Goal: Information Seeking & Learning: Learn about a topic

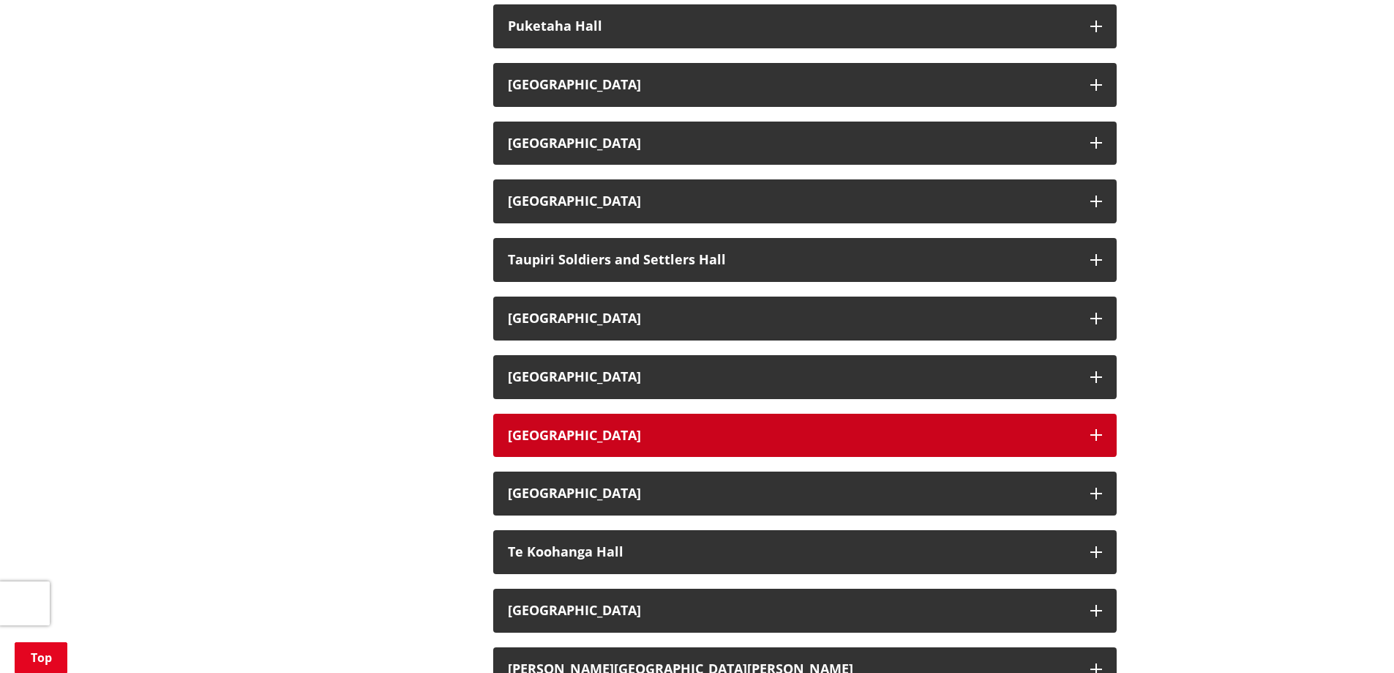
scroll to position [1976, 0]
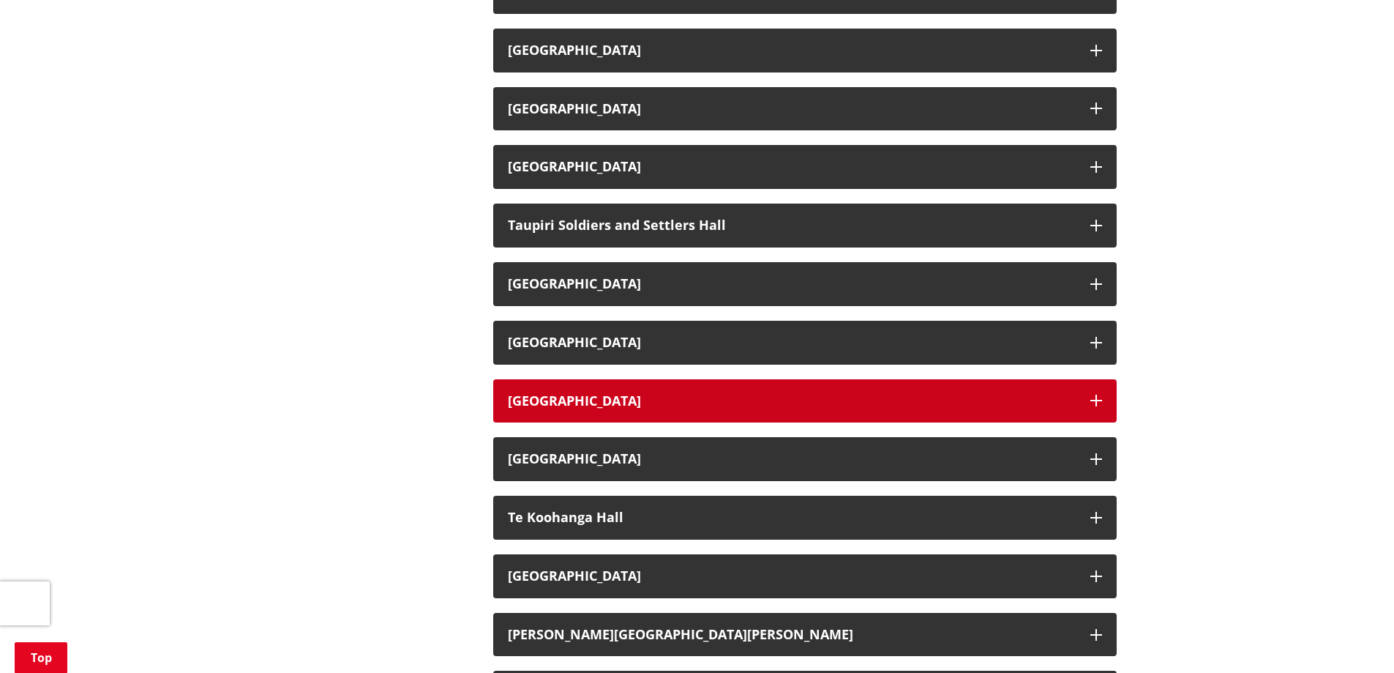
click at [667, 395] on h3 "[GEOGRAPHIC_DATA]" at bounding box center [792, 401] width 568 height 15
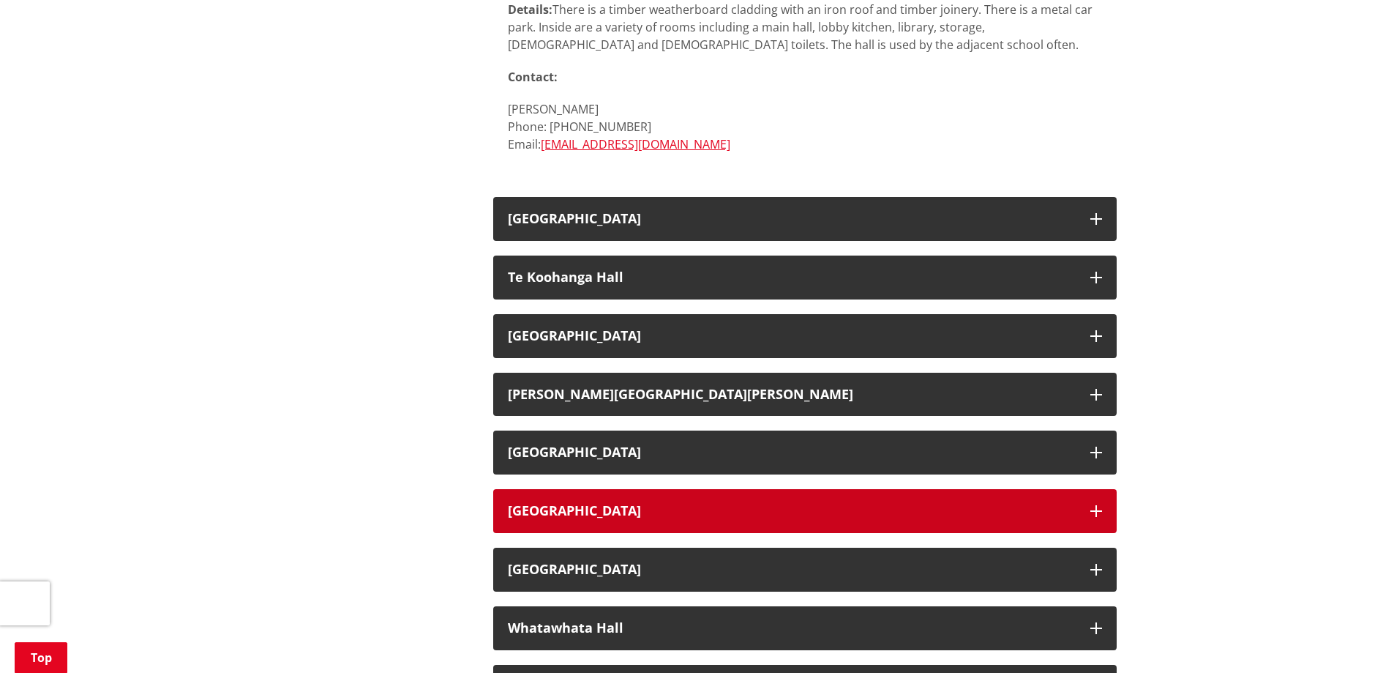
scroll to position [2562, 0]
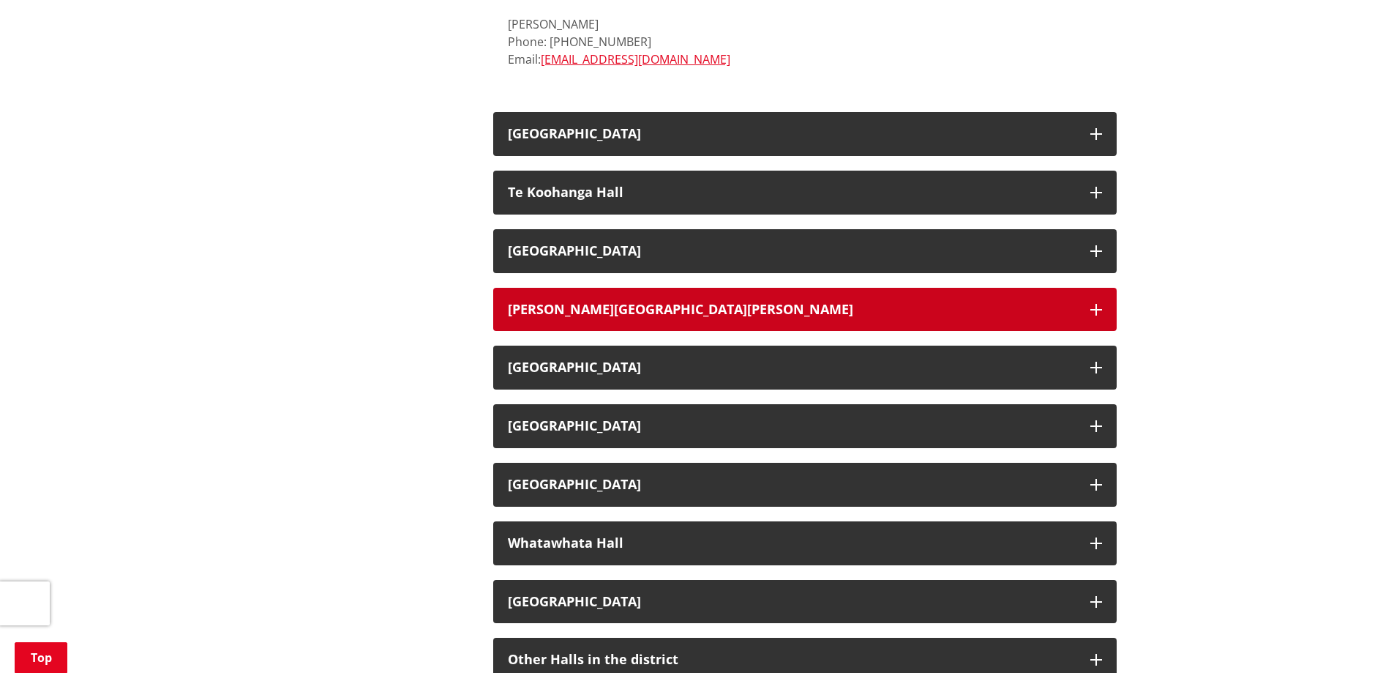
click at [646, 325] on button "[PERSON_NAME][GEOGRAPHIC_DATA][PERSON_NAME]" at bounding box center [805, 310] width 624 height 44
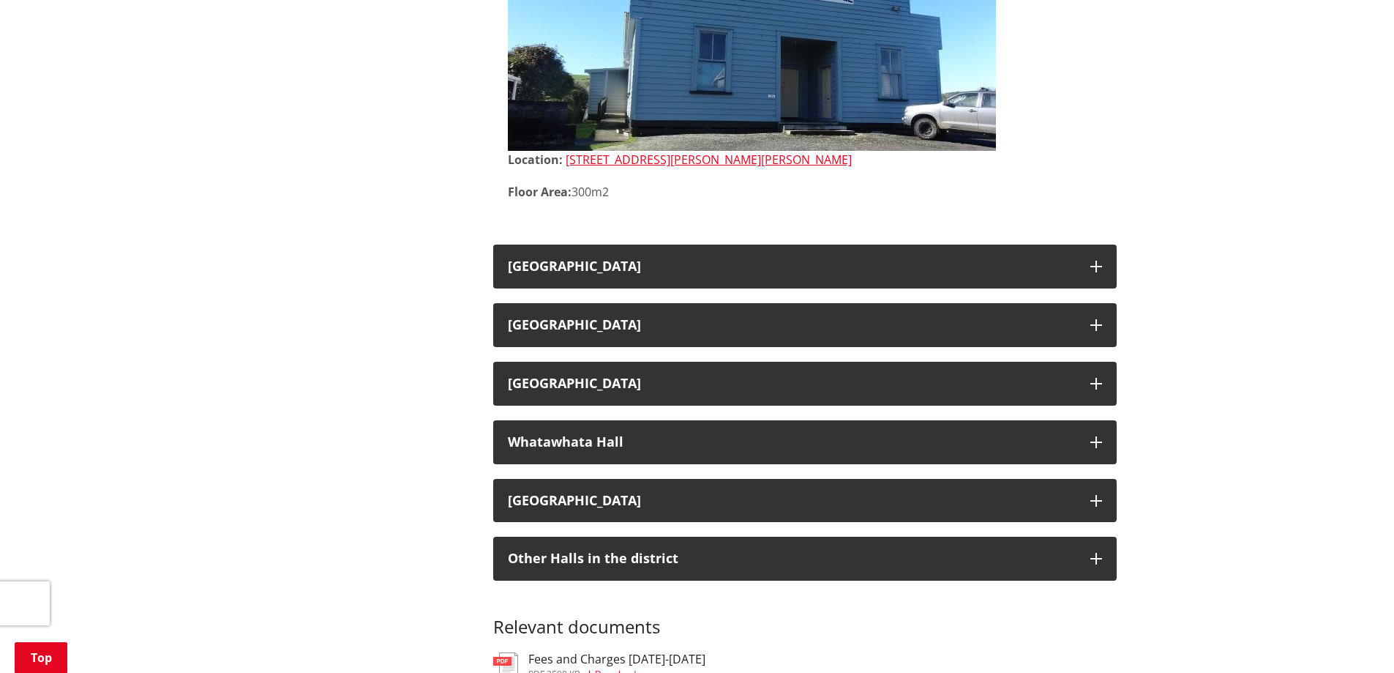
scroll to position [3294, 0]
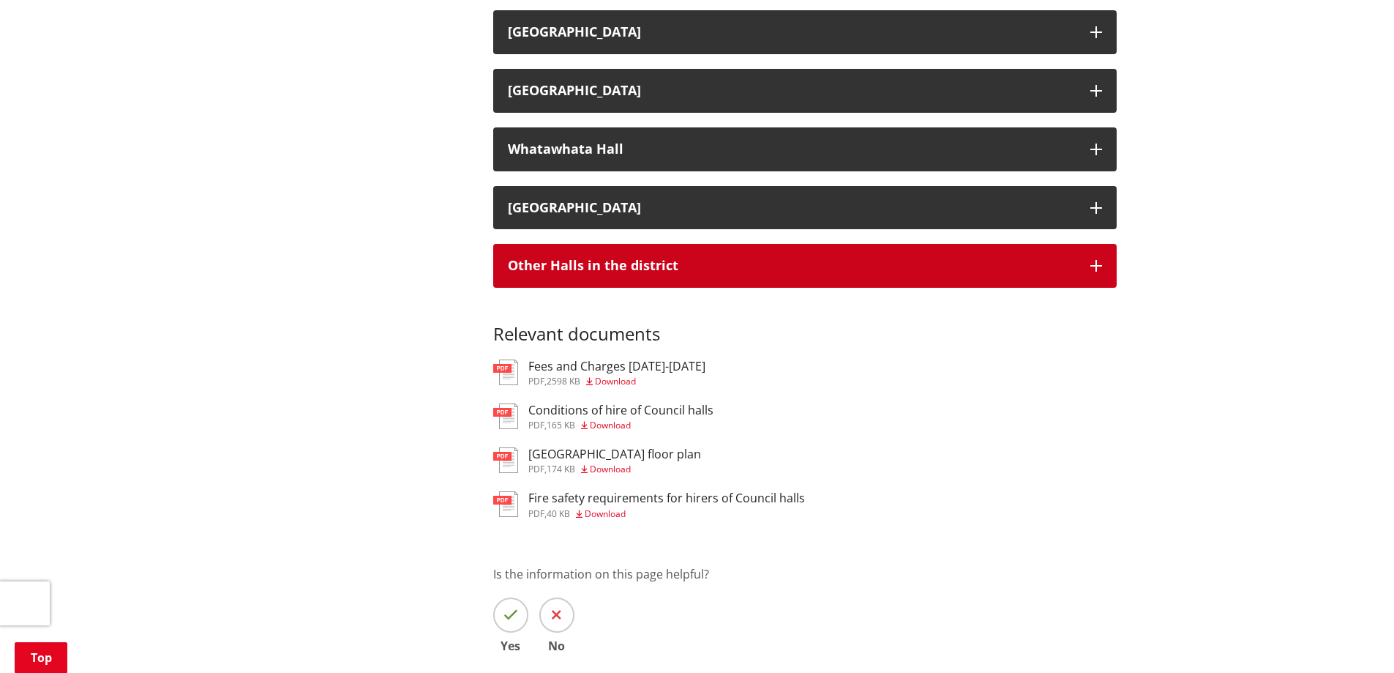
click at [616, 272] on h3 "Other Halls in the district" at bounding box center [792, 265] width 568 height 15
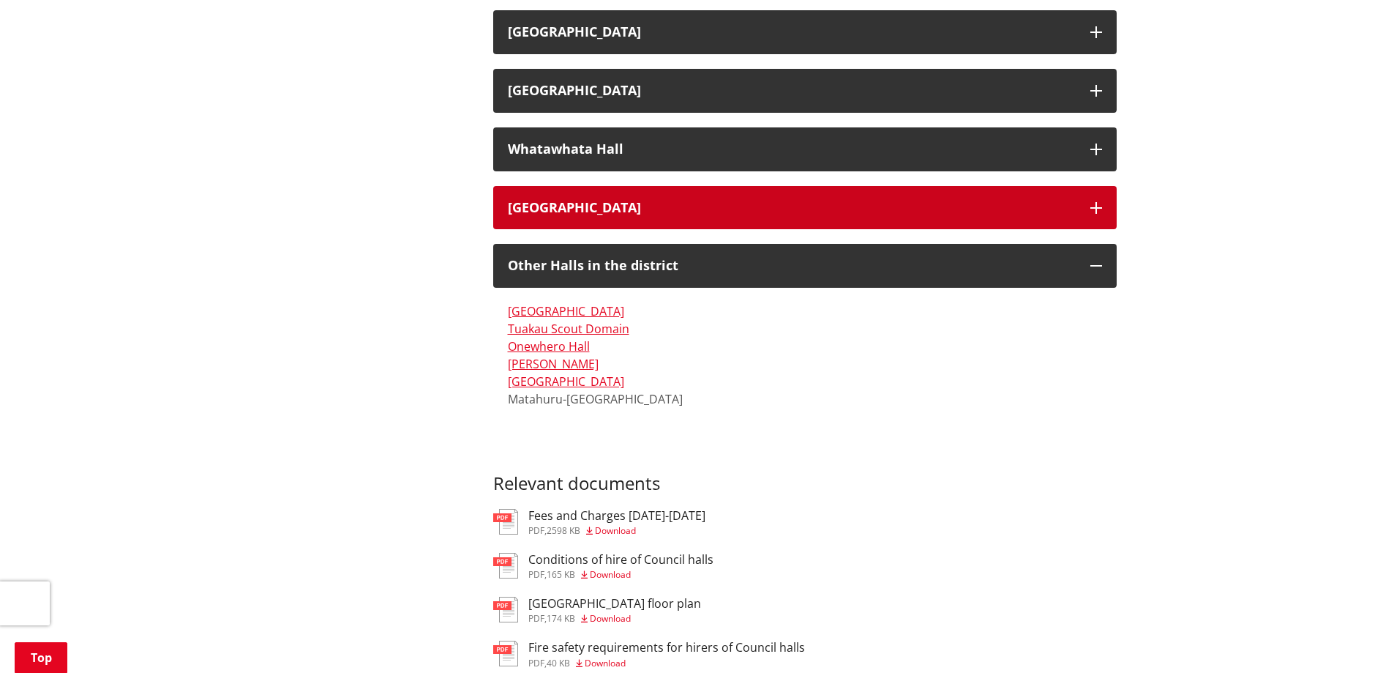
click at [679, 204] on h3 "[GEOGRAPHIC_DATA]" at bounding box center [792, 208] width 568 height 15
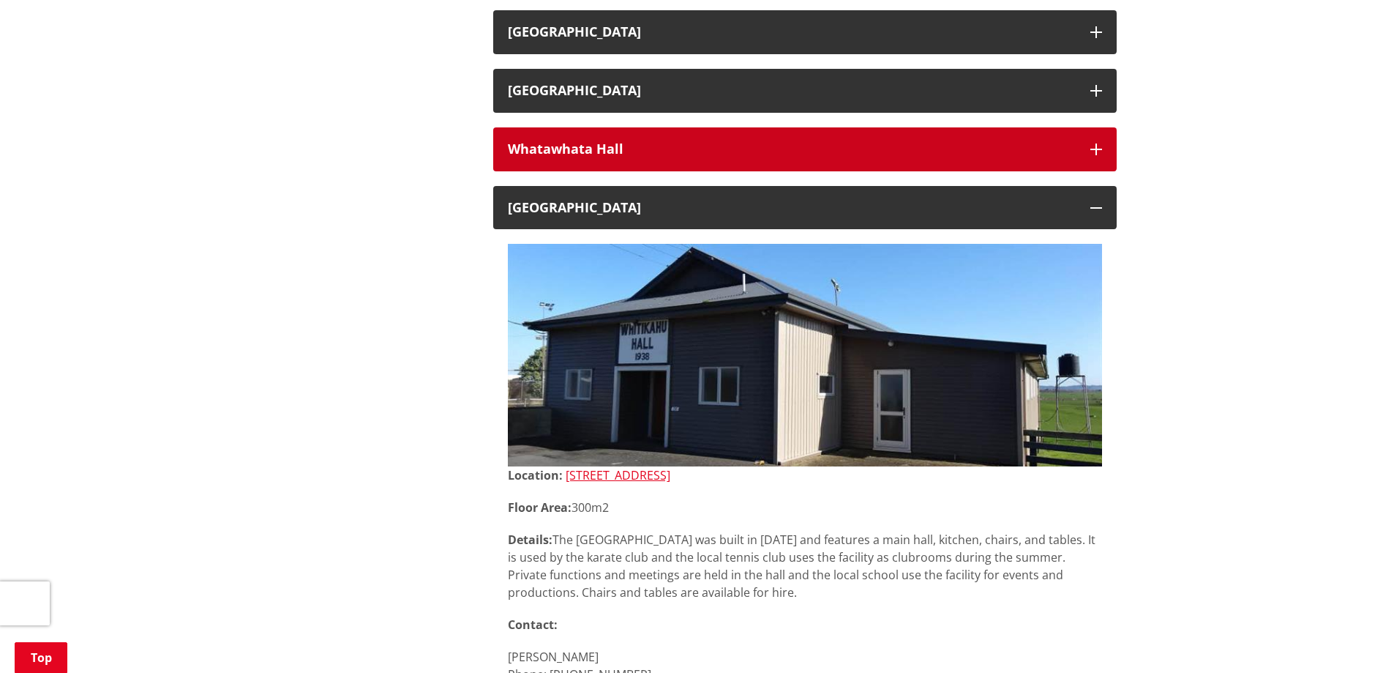
click at [683, 162] on button "Whatawhata Hall" at bounding box center [805, 149] width 624 height 44
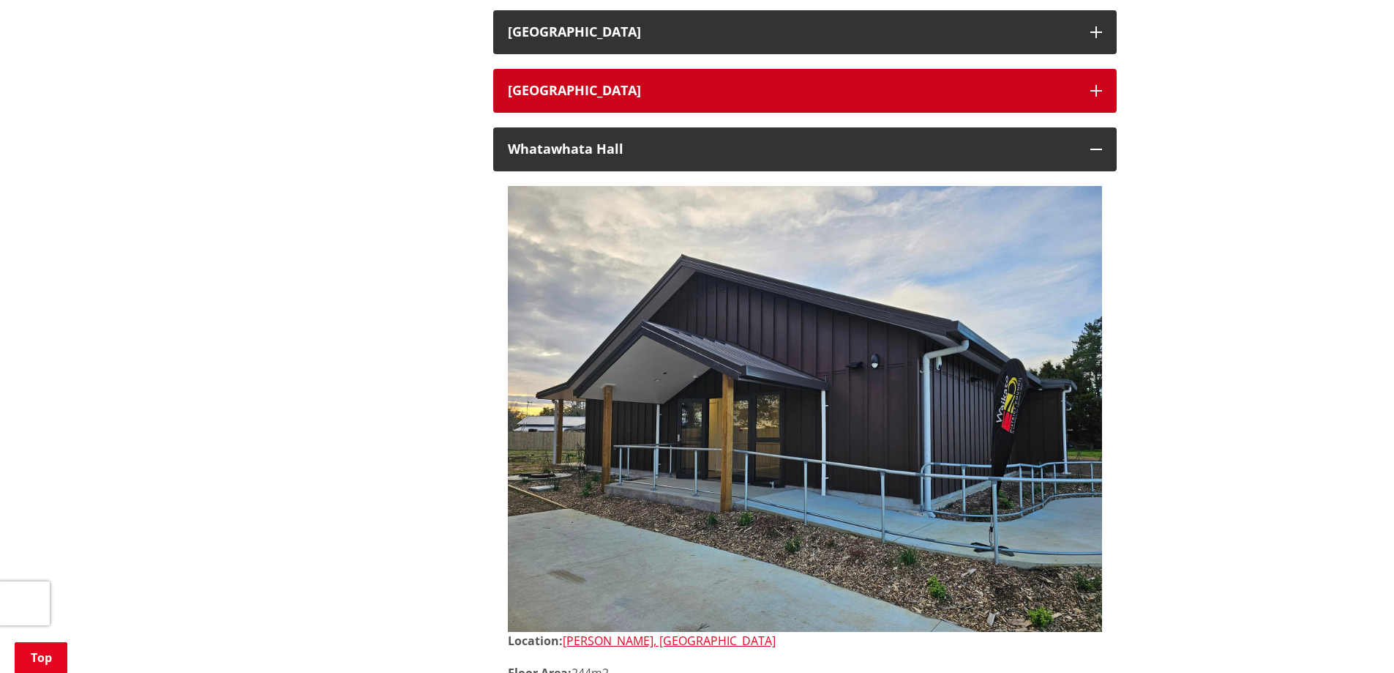
click at [694, 111] on button "[GEOGRAPHIC_DATA]" at bounding box center [805, 91] width 624 height 44
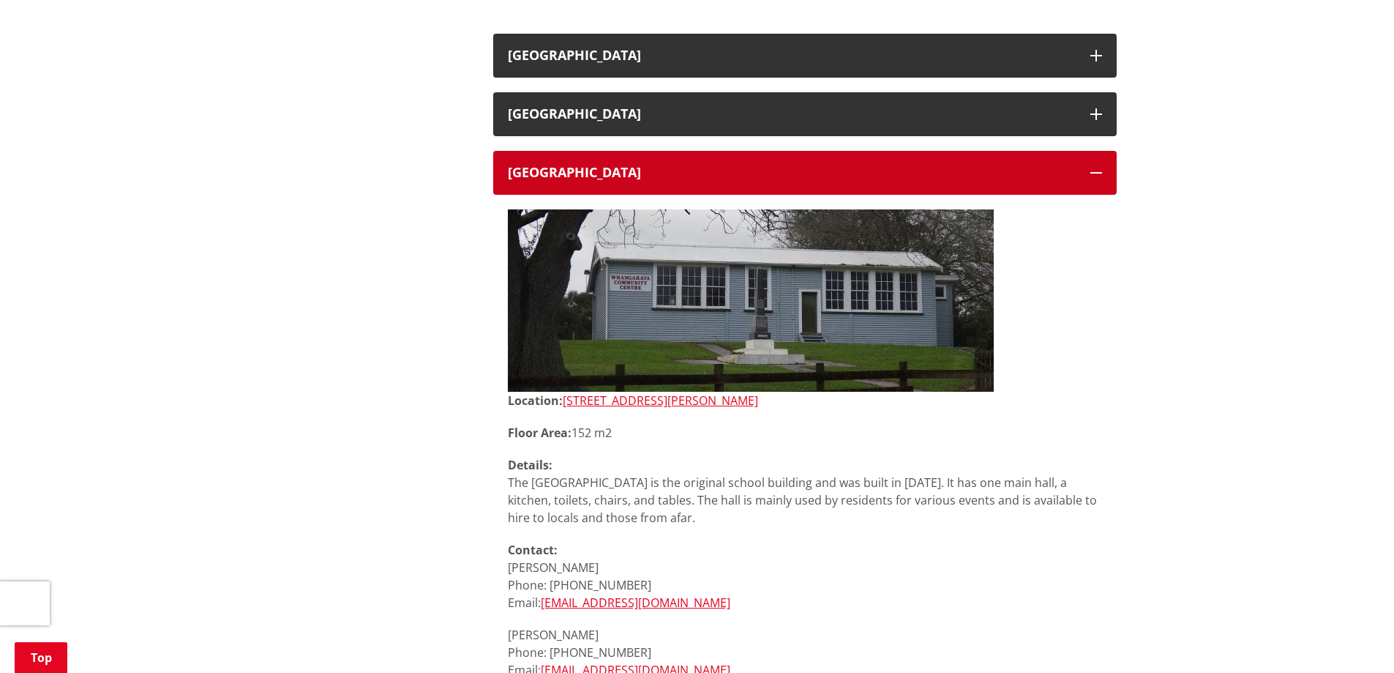
scroll to position [3147, 0]
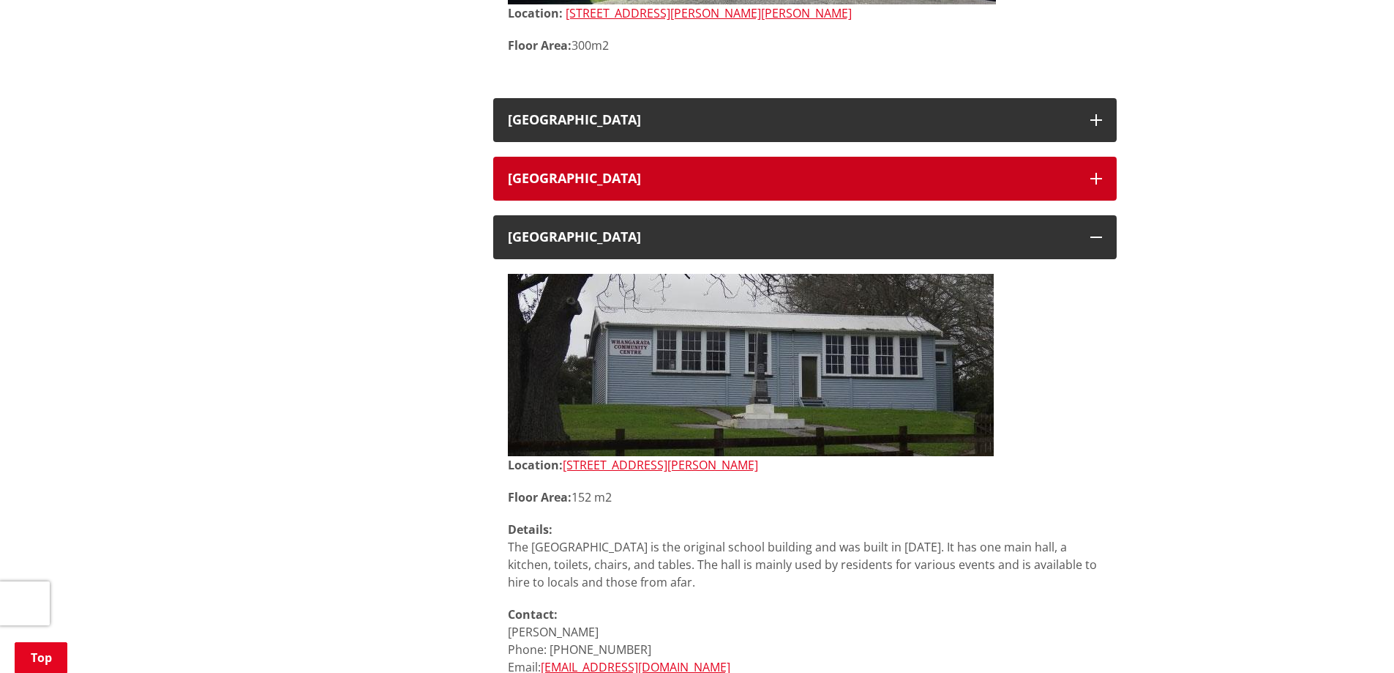
click at [747, 168] on button "[GEOGRAPHIC_DATA]" at bounding box center [805, 179] width 624 height 44
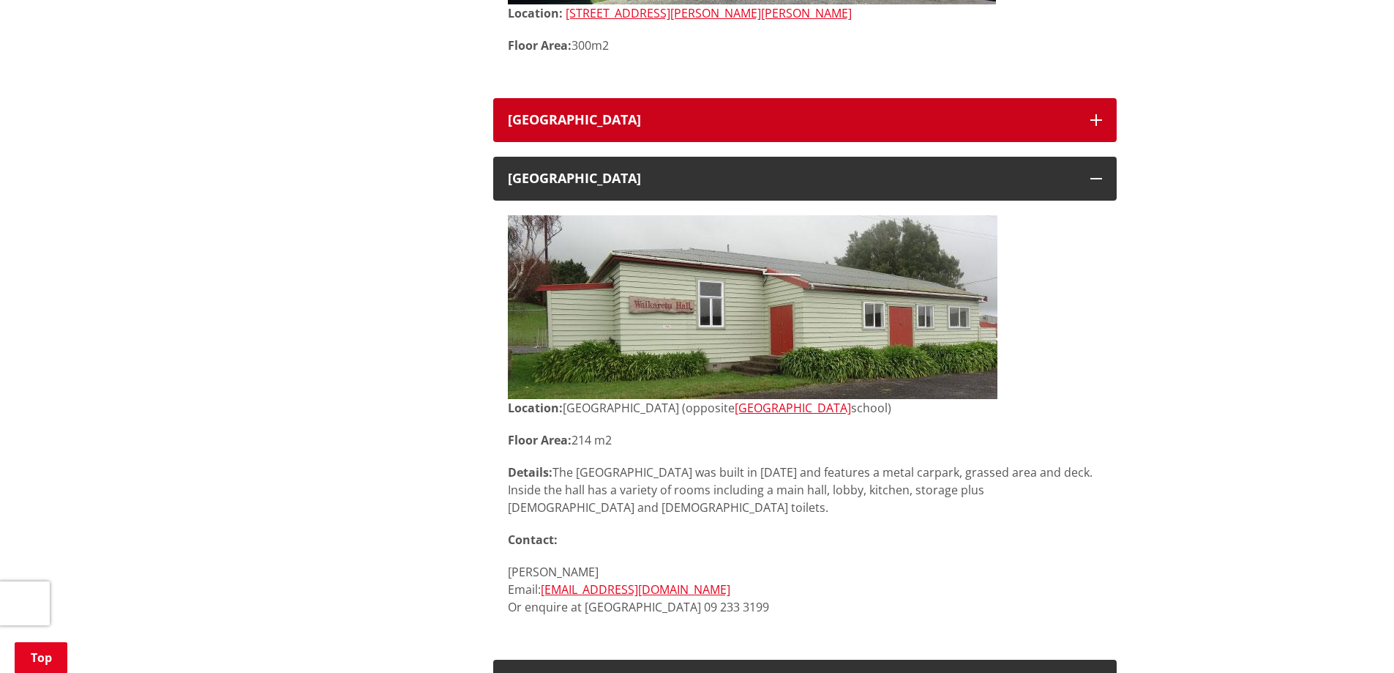
click at [733, 121] on h3 "[GEOGRAPHIC_DATA]" at bounding box center [792, 120] width 568 height 15
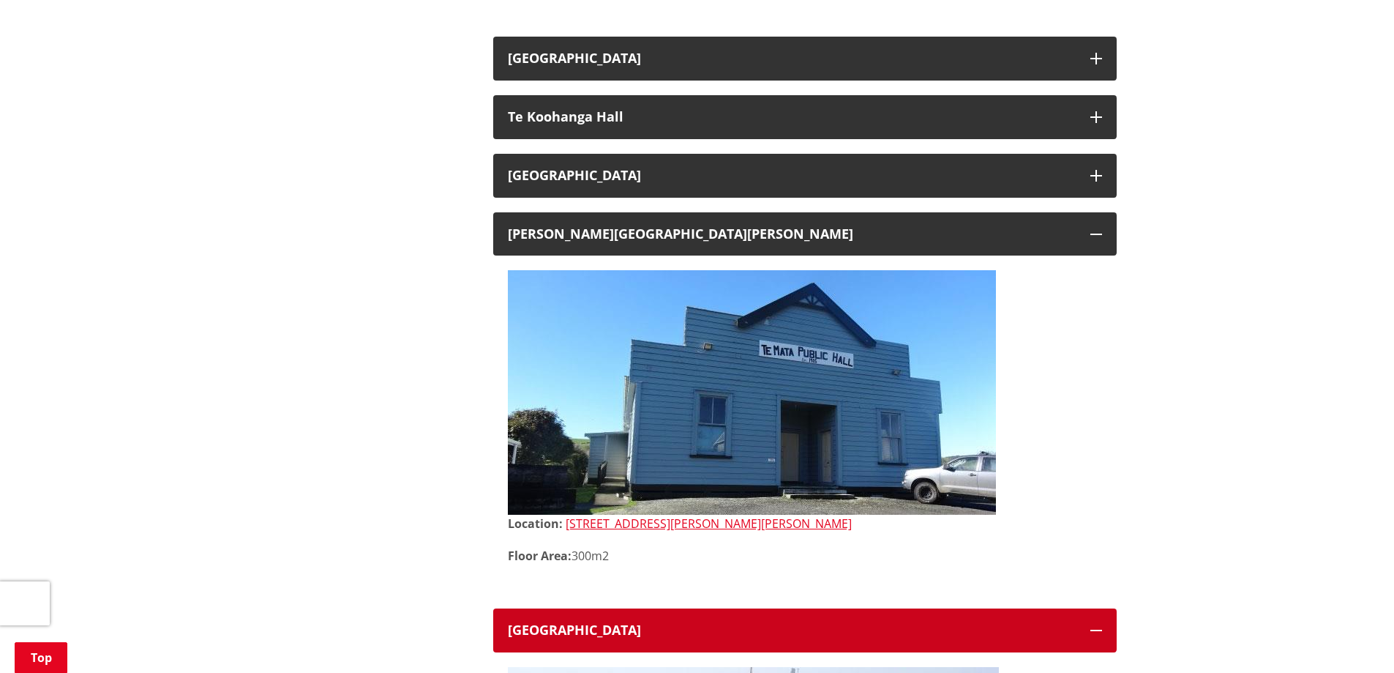
scroll to position [2635, 0]
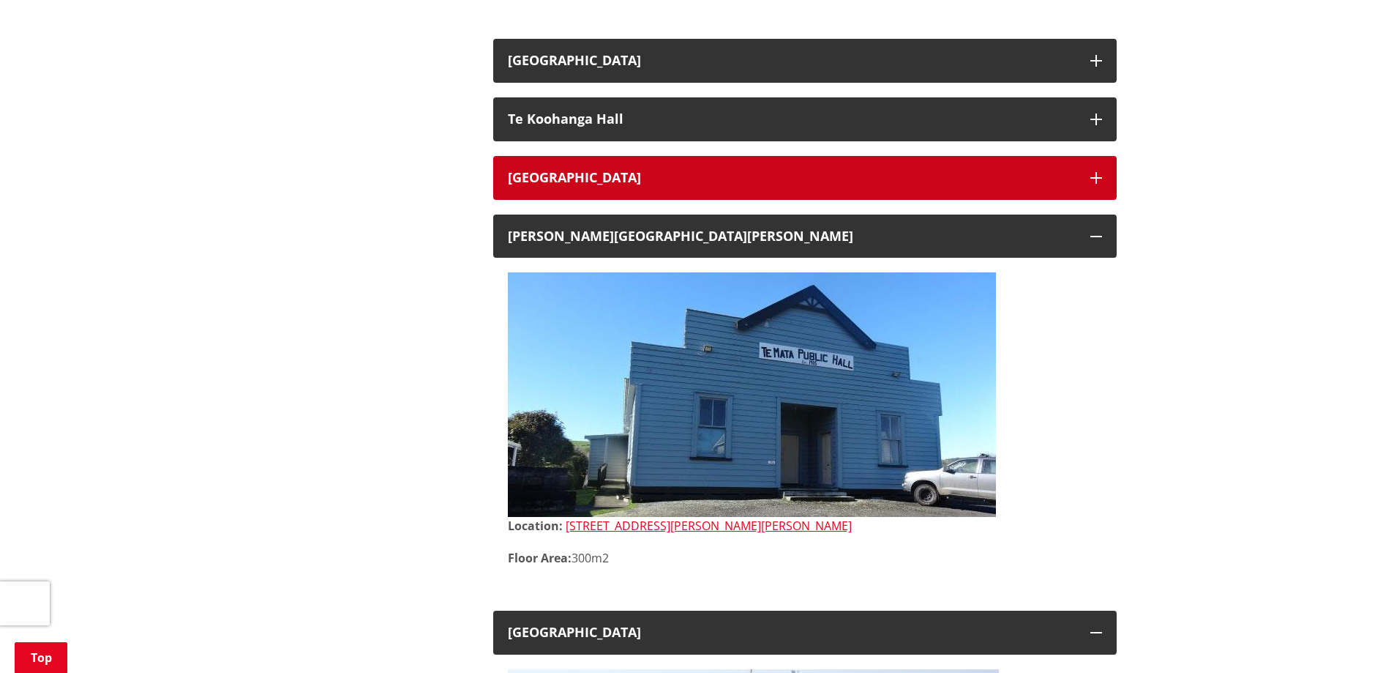
click at [700, 178] on h3 "[GEOGRAPHIC_DATA]" at bounding box center [792, 178] width 568 height 15
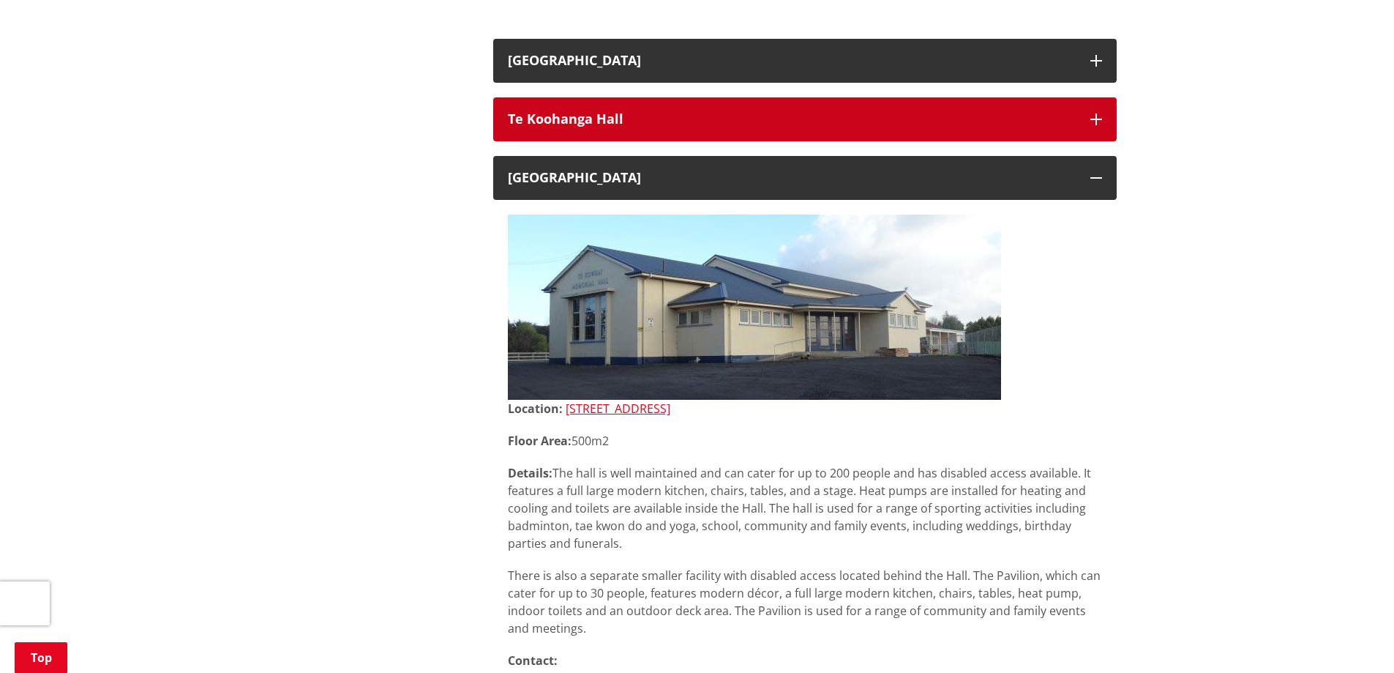
click at [714, 132] on button "Te Koohanga Hall" at bounding box center [805, 119] width 624 height 44
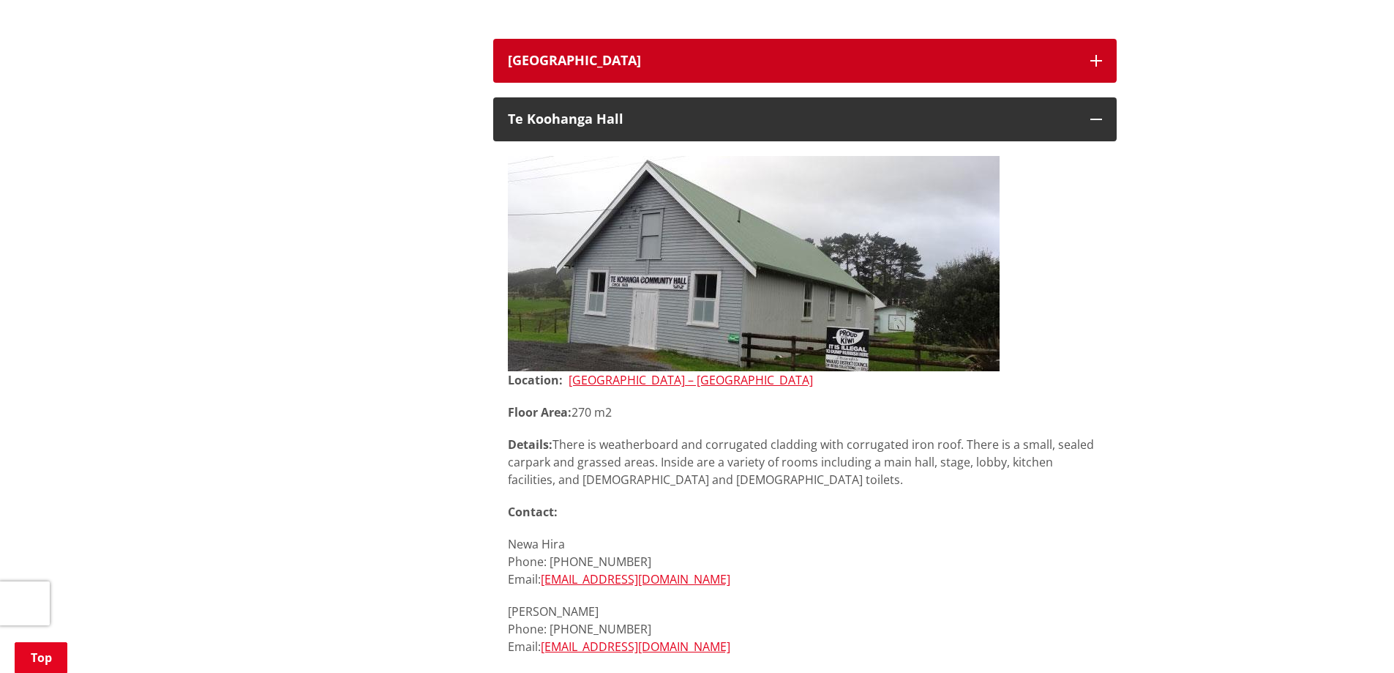
click at [728, 63] on h3 "[GEOGRAPHIC_DATA]" at bounding box center [792, 60] width 568 height 15
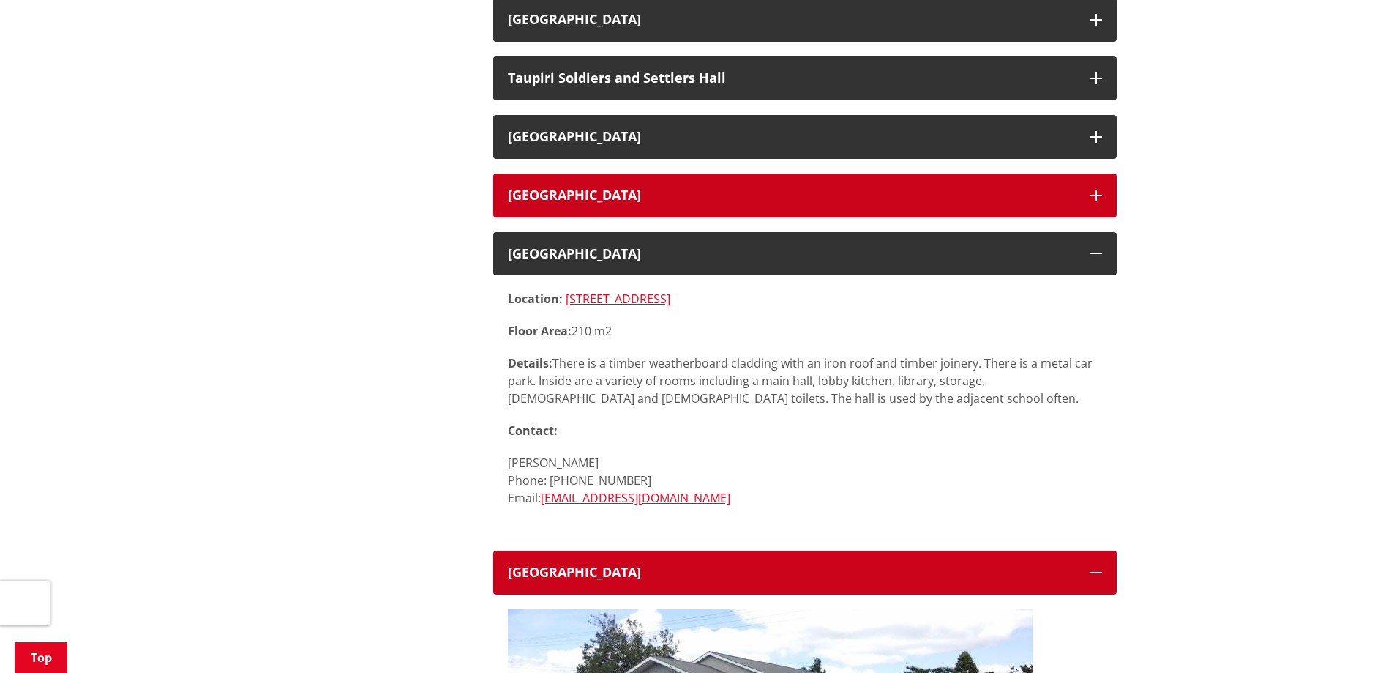
scroll to position [2123, 0]
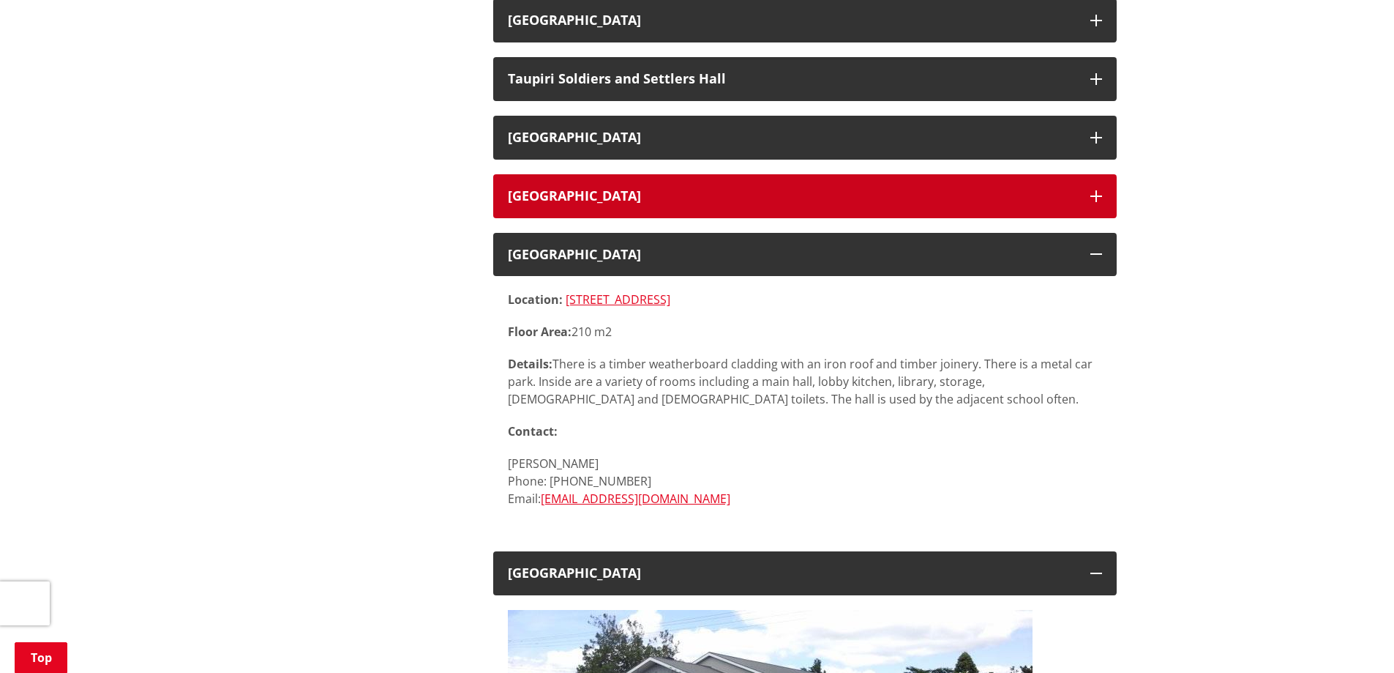
click at [703, 195] on h3 "[GEOGRAPHIC_DATA]" at bounding box center [792, 196] width 568 height 15
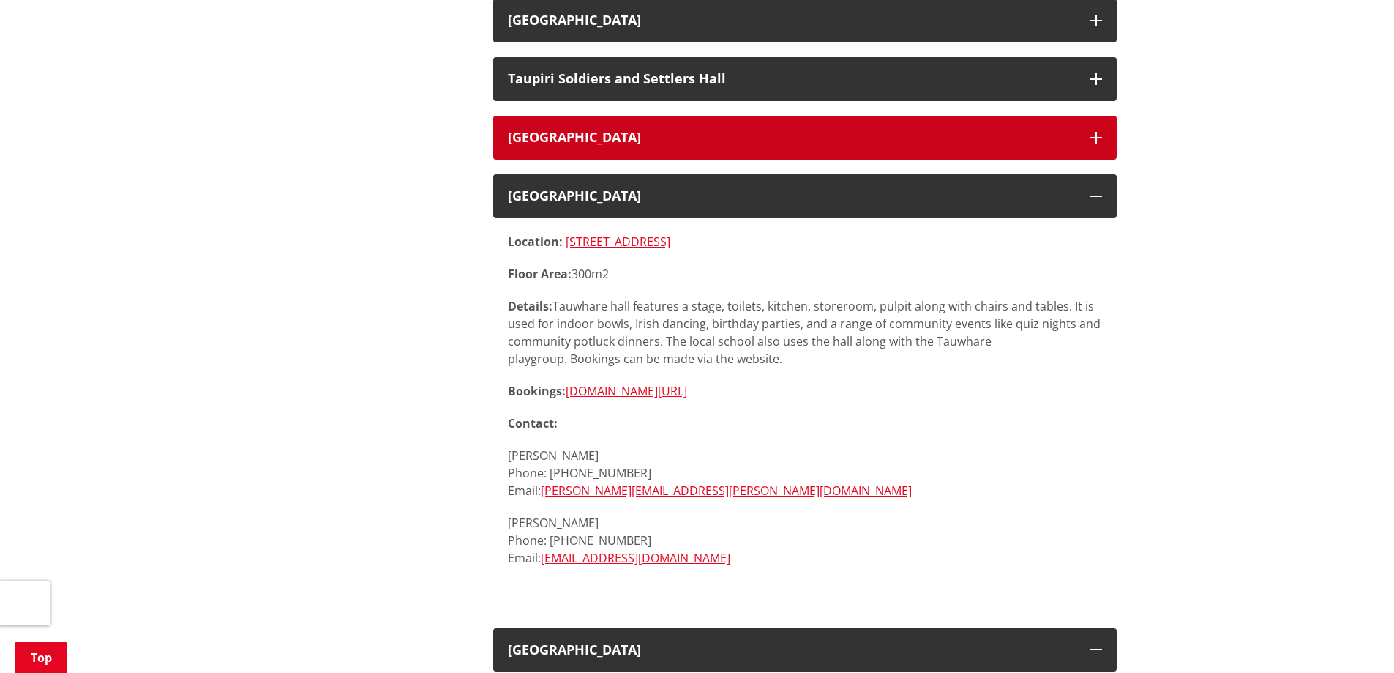
click at [728, 135] on h3 "[GEOGRAPHIC_DATA]" at bounding box center [792, 137] width 568 height 15
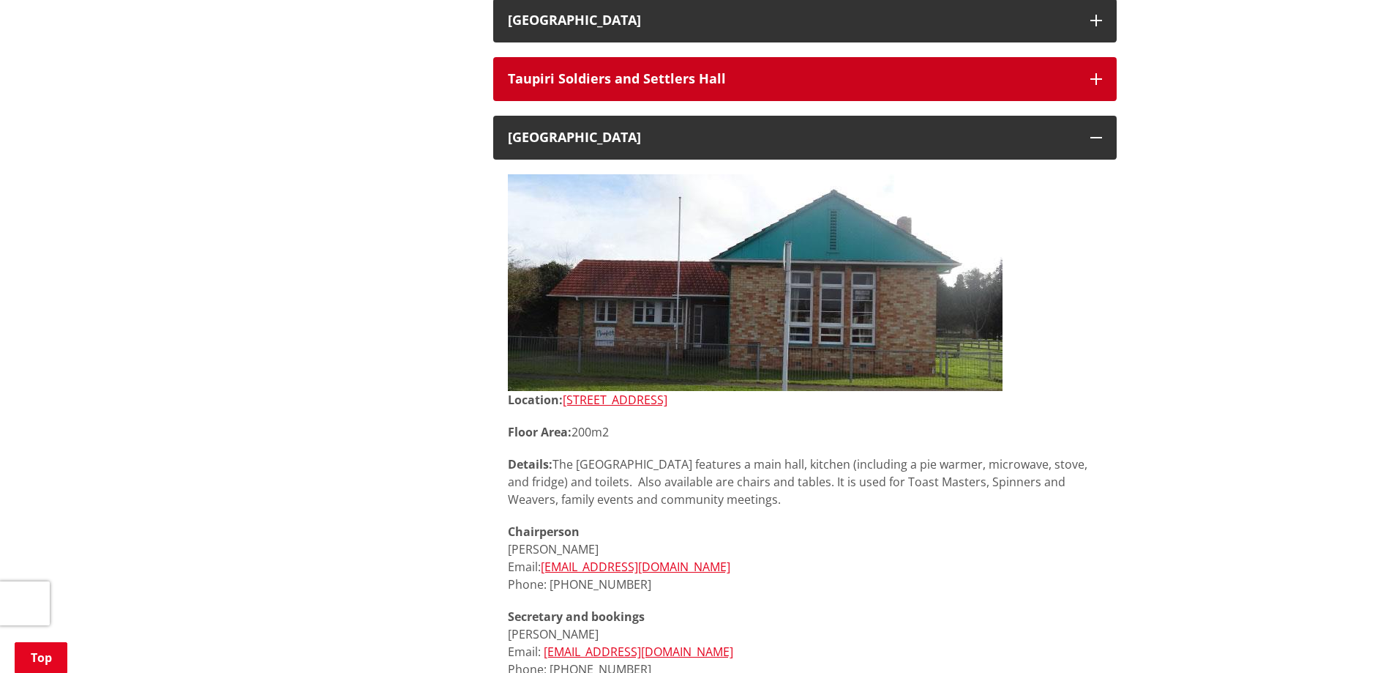
click at [737, 86] on button "Taupiri Soldiers and Settlers Hall" at bounding box center [805, 79] width 624 height 44
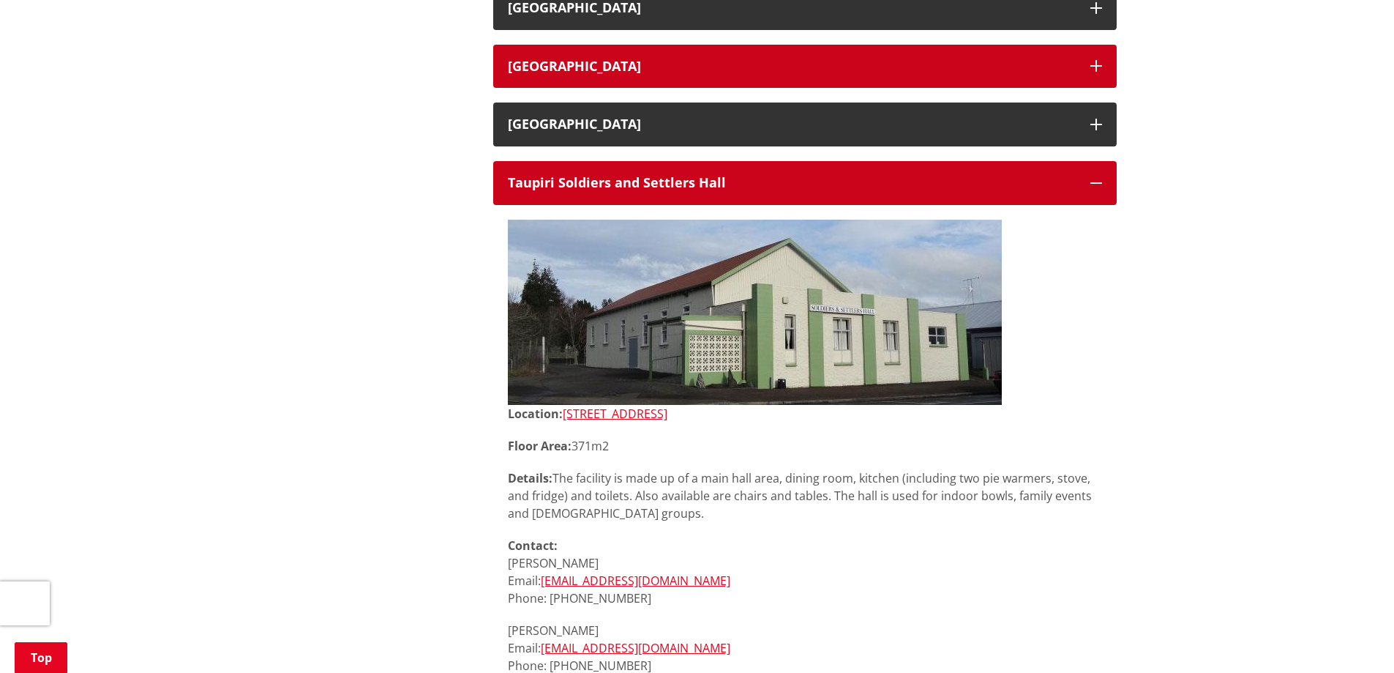
scroll to position [1830, 0]
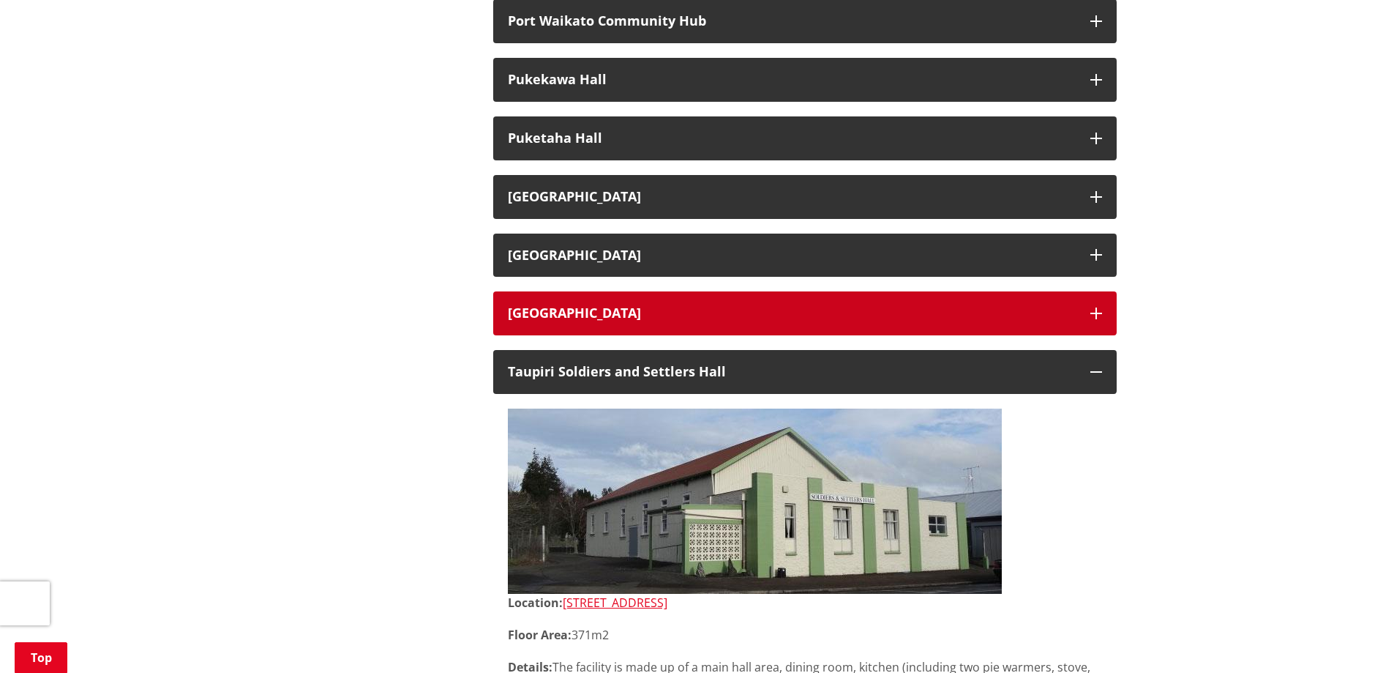
click at [750, 318] on h3 "[GEOGRAPHIC_DATA]" at bounding box center [792, 313] width 568 height 15
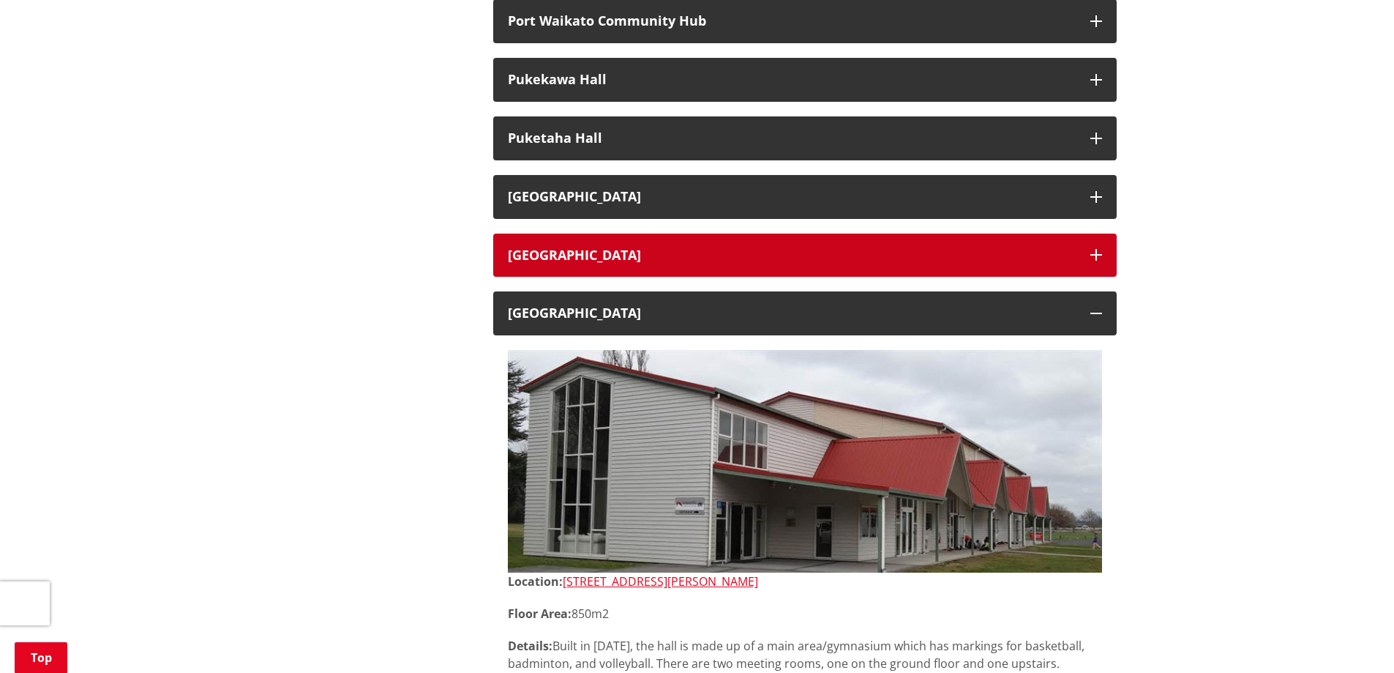
click at [741, 265] on button "[GEOGRAPHIC_DATA]" at bounding box center [805, 255] width 624 height 44
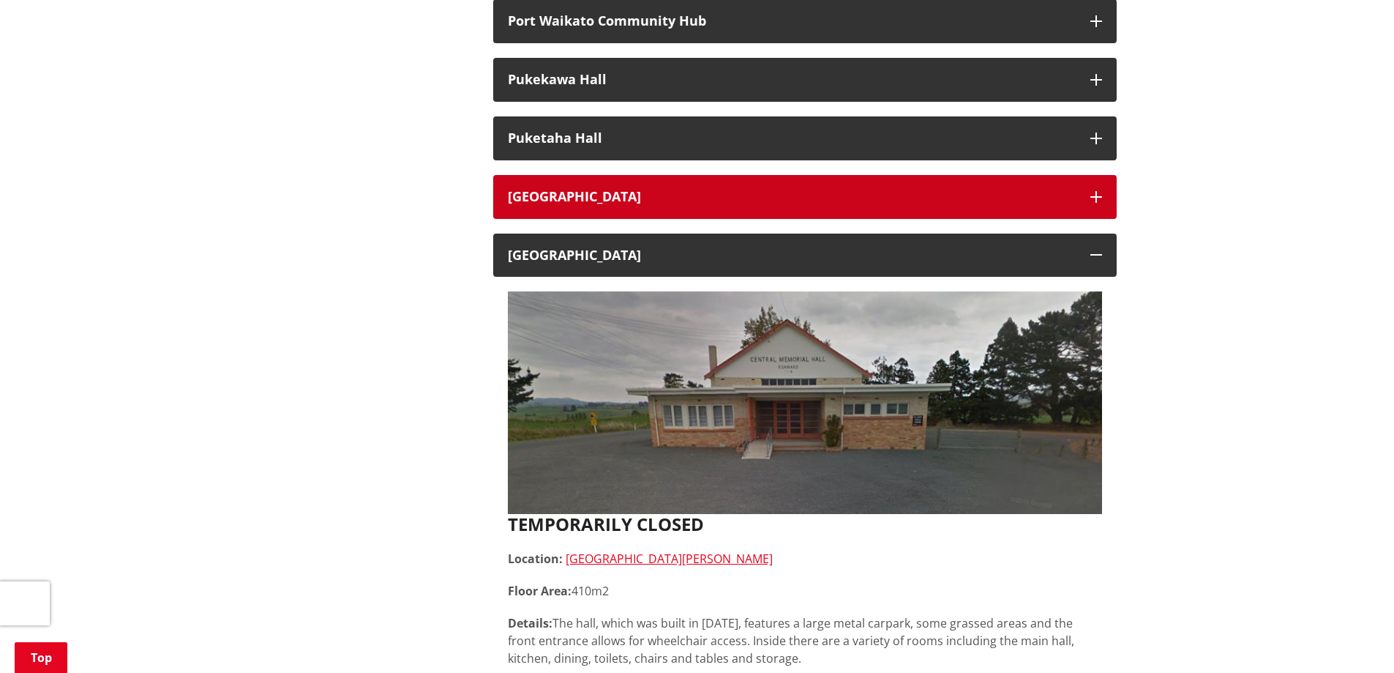
click at [745, 204] on button "[GEOGRAPHIC_DATA]" at bounding box center [805, 197] width 624 height 44
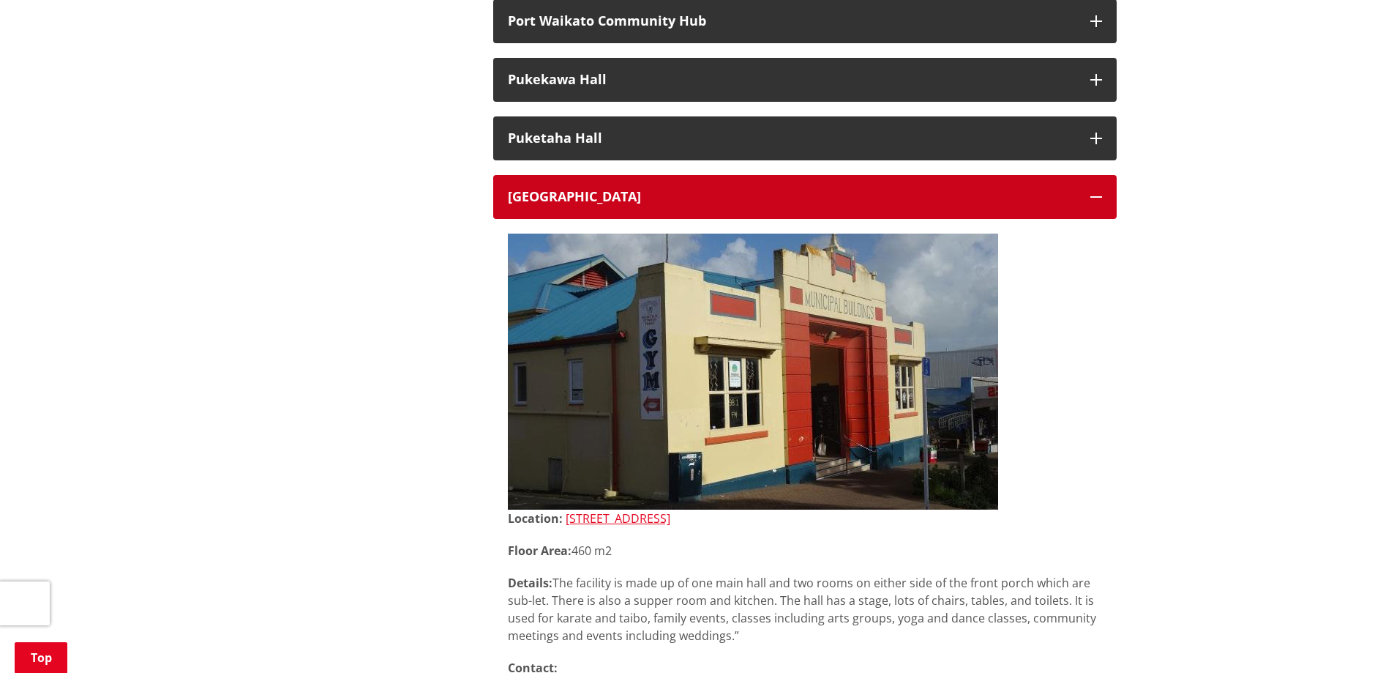
scroll to position [1757, 0]
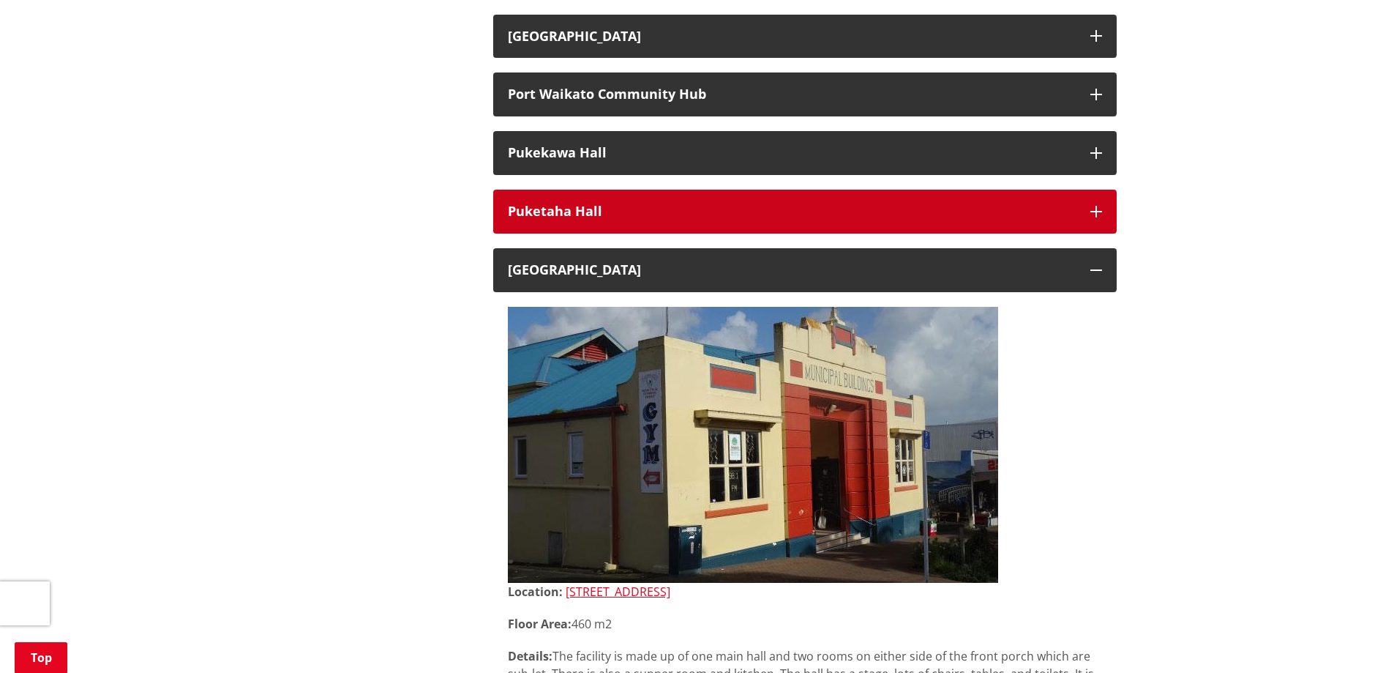
click at [734, 195] on button "Puketaha Hall" at bounding box center [805, 212] width 624 height 44
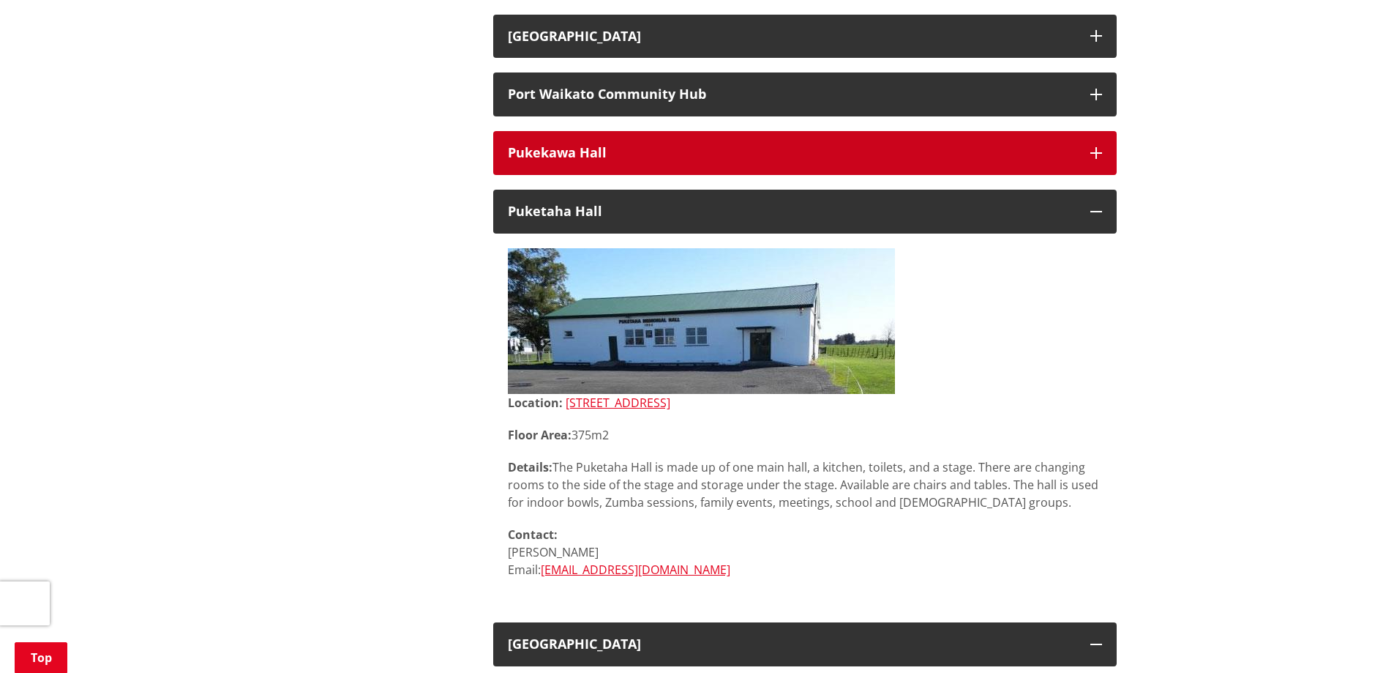
click at [738, 163] on button "Pukekawa Hall" at bounding box center [805, 153] width 624 height 44
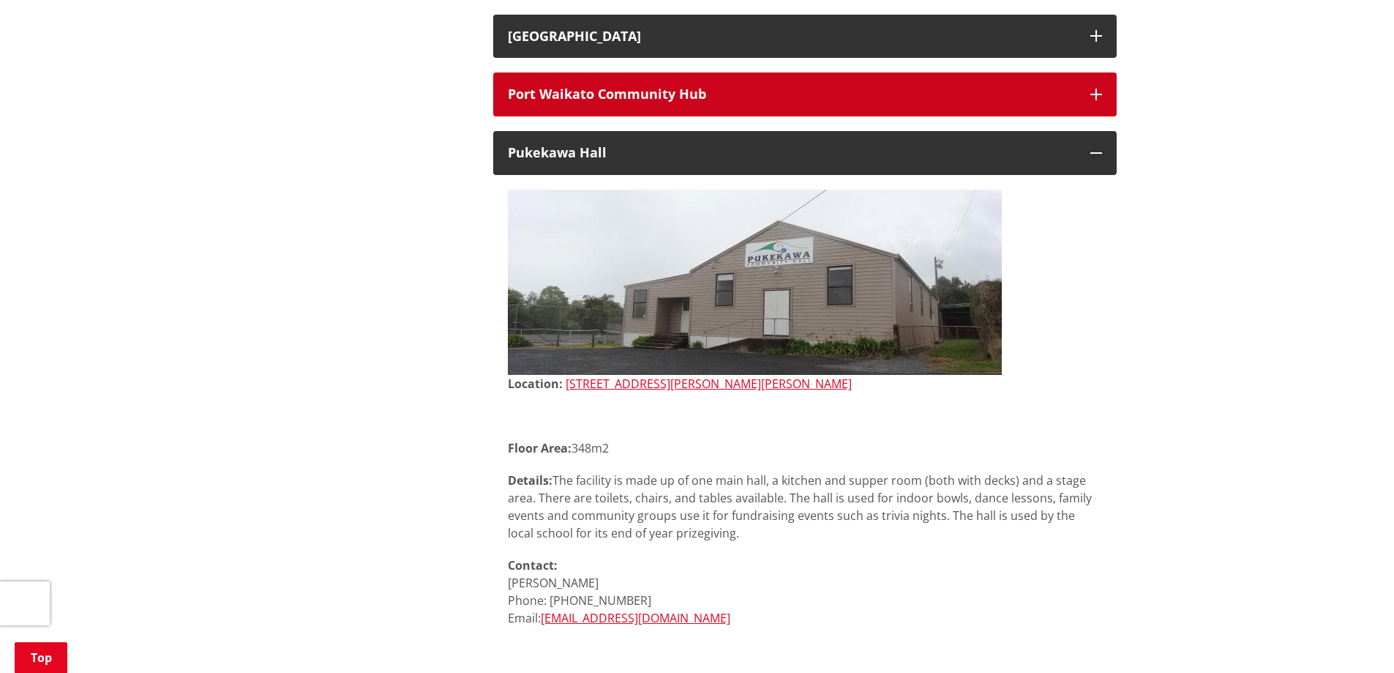
click at [799, 110] on button "Port Waikato Community Hub" at bounding box center [805, 94] width 624 height 44
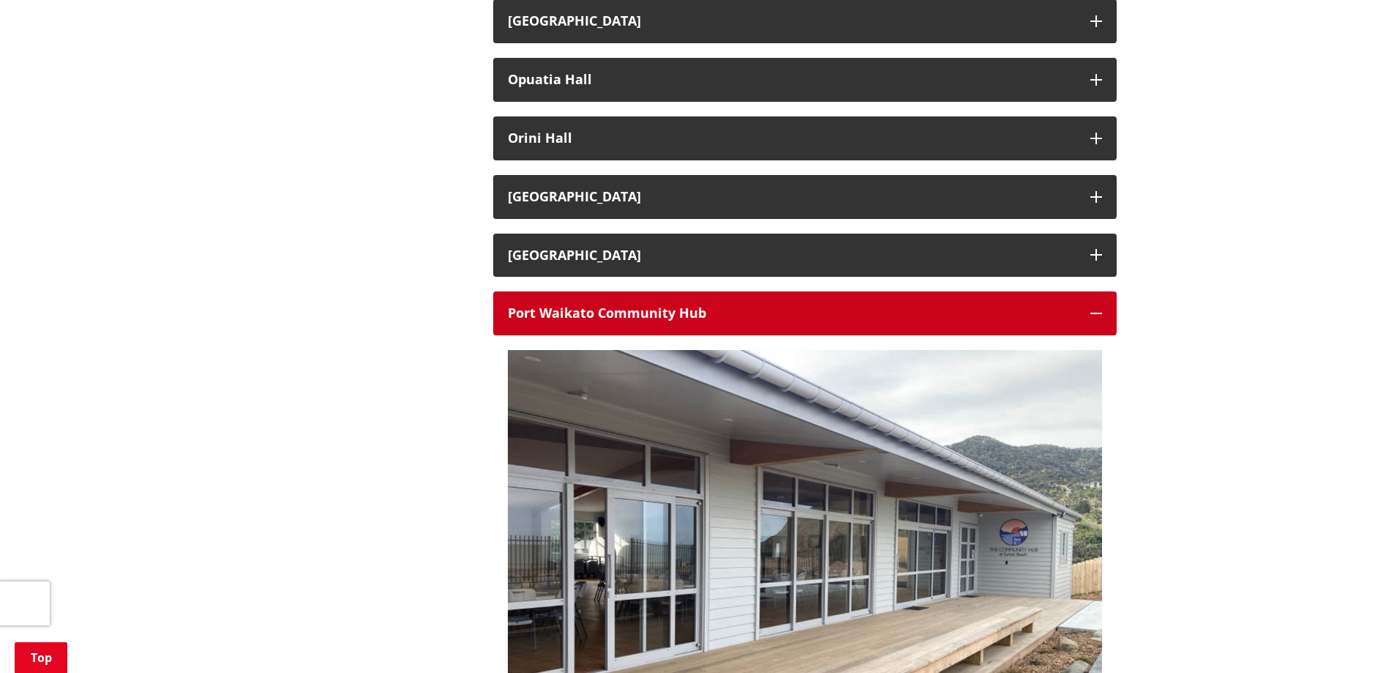
scroll to position [1537, 0]
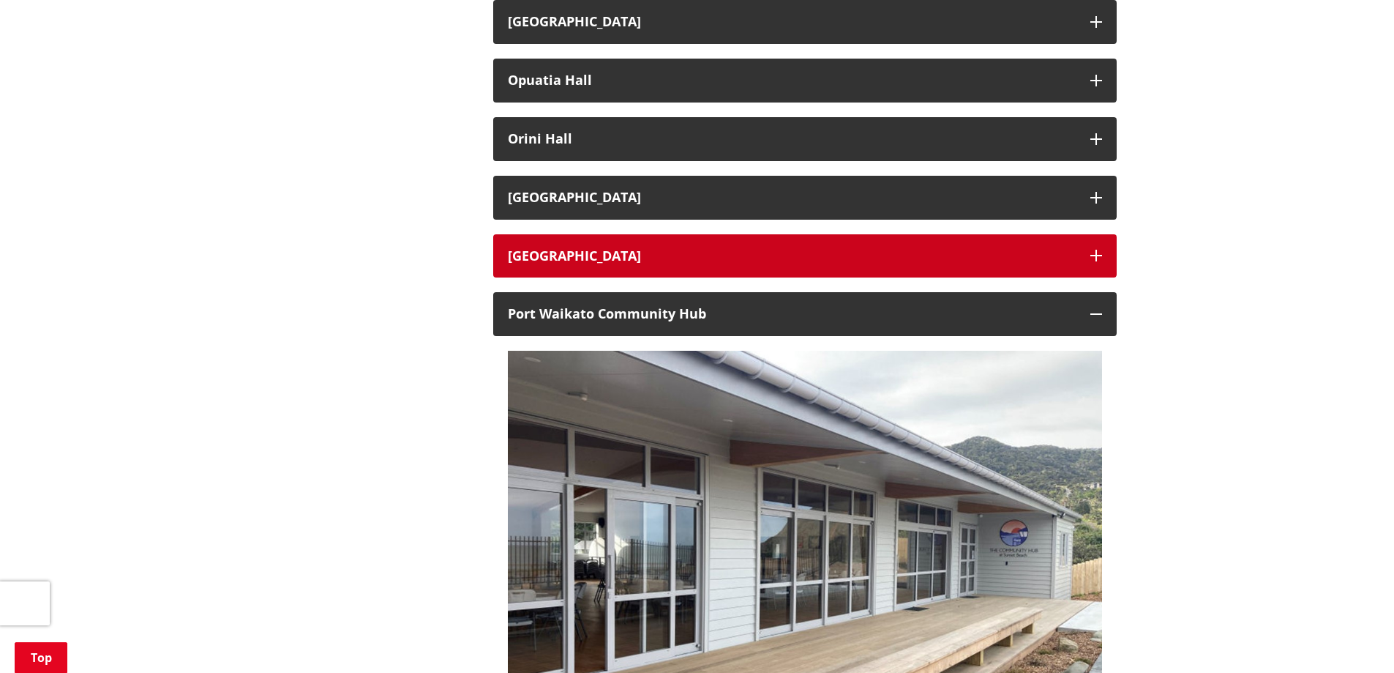
click at [730, 244] on button "[GEOGRAPHIC_DATA]" at bounding box center [805, 256] width 624 height 44
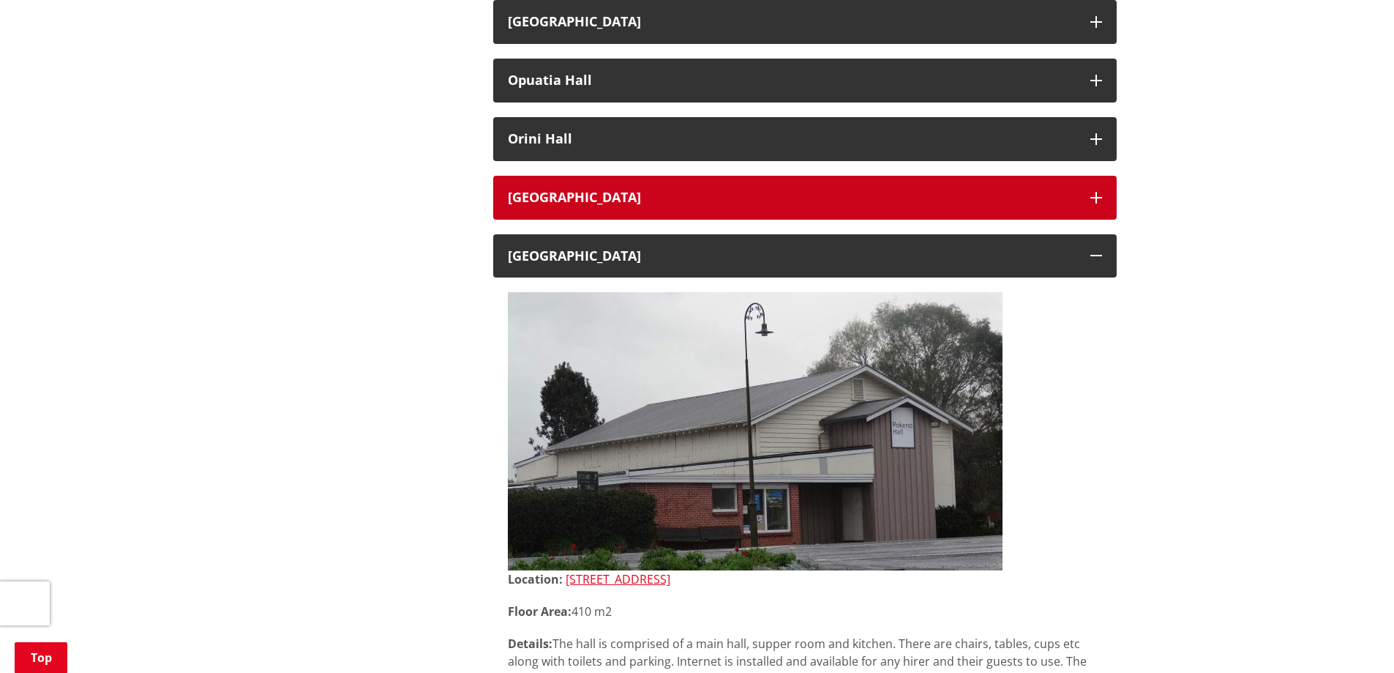
click at [749, 202] on h3 "[GEOGRAPHIC_DATA]" at bounding box center [792, 197] width 568 height 15
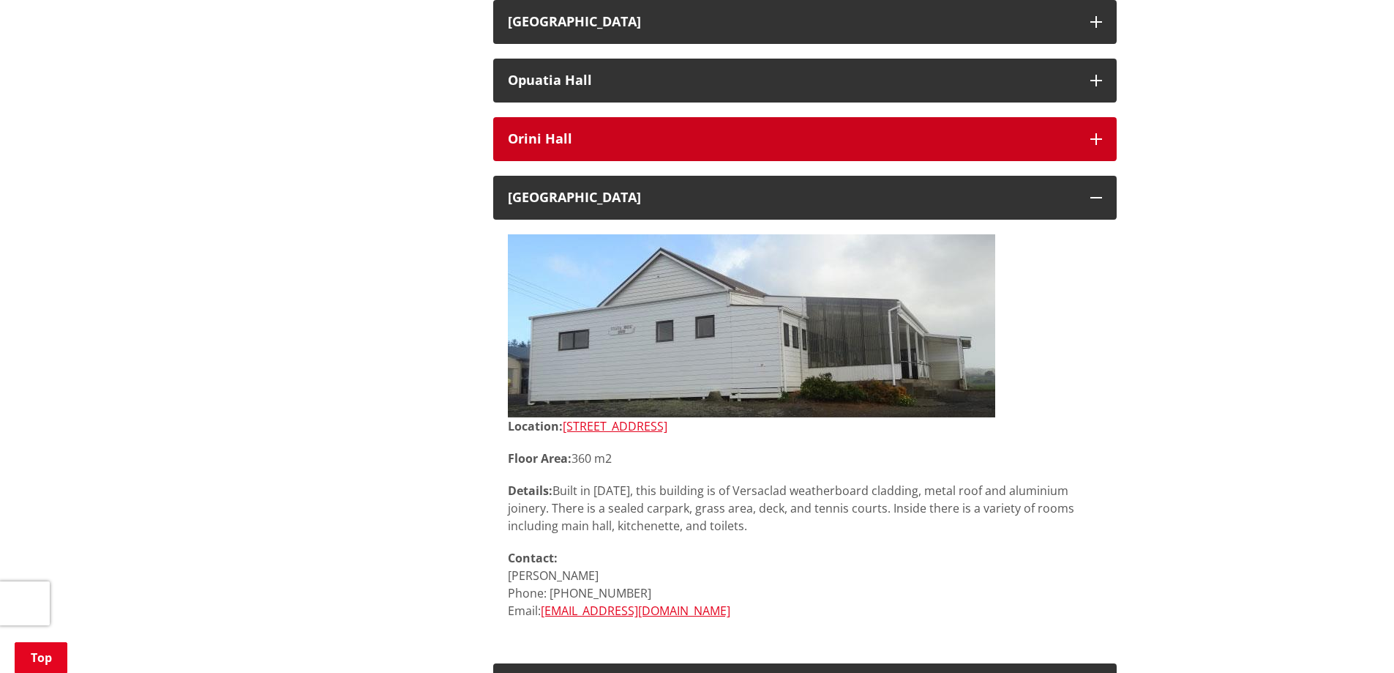
click at [791, 130] on button "Orini Hall" at bounding box center [805, 139] width 624 height 44
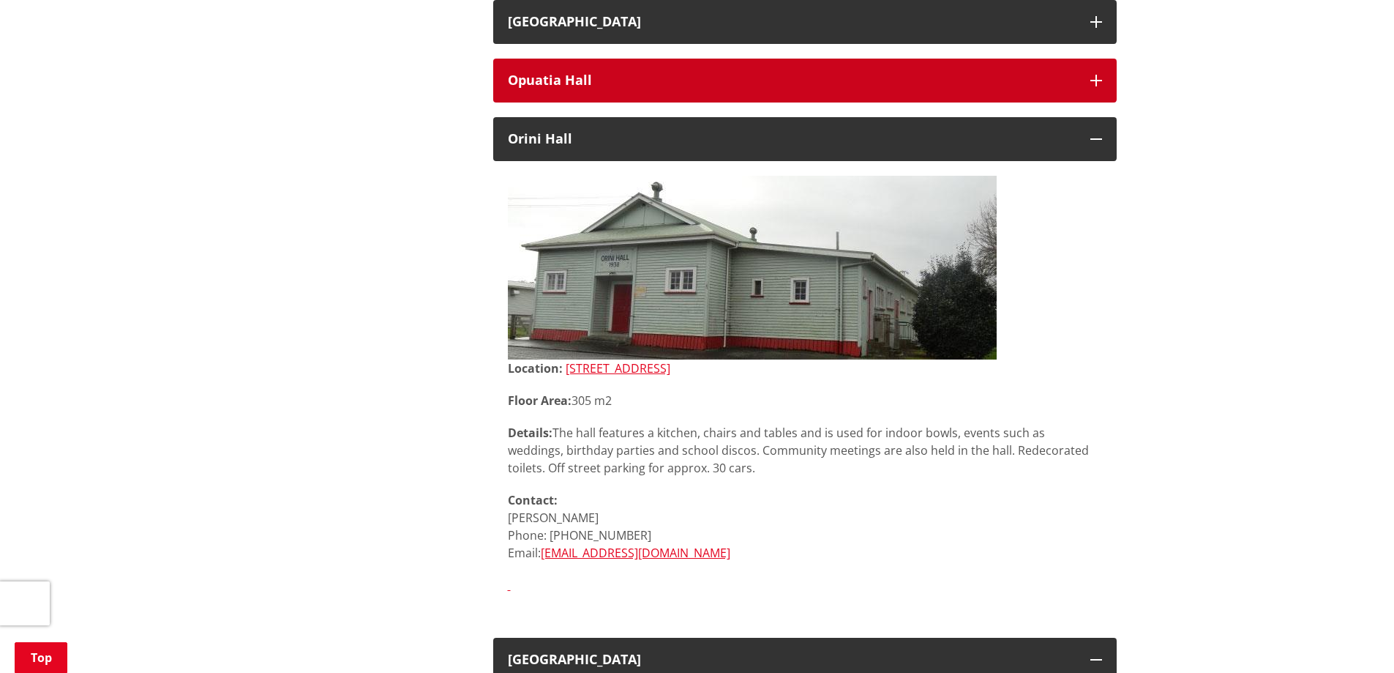
click at [801, 80] on h3 "Opuatia Hall" at bounding box center [792, 80] width 568 height 15
